Goal: Complete application form

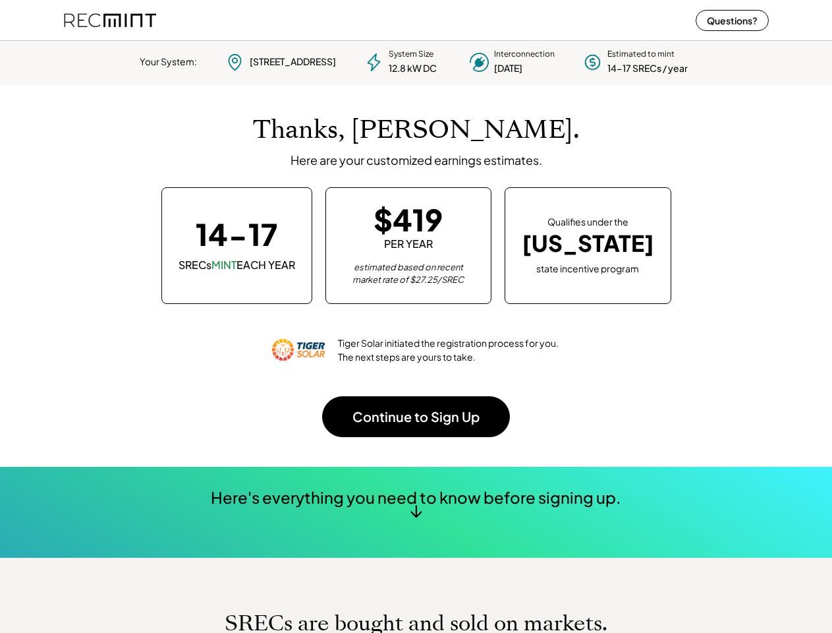
scroll to position [185, 368]
